Goal: Find specific page/section: Find specific page/section

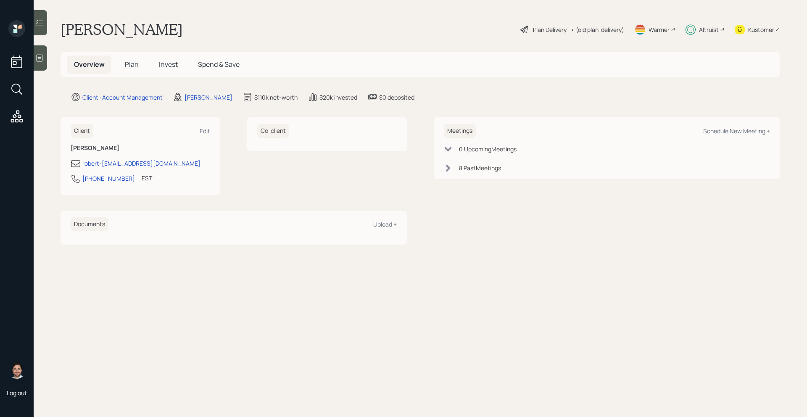
click at [719, 29] on icon at bounding box center [721, 29] width 5 height 5
click at [710, 31] on div "Altruist" at bounding box center [709, 29] width 20 height 9
